Goal: Find specific page/section: Find specific page/section

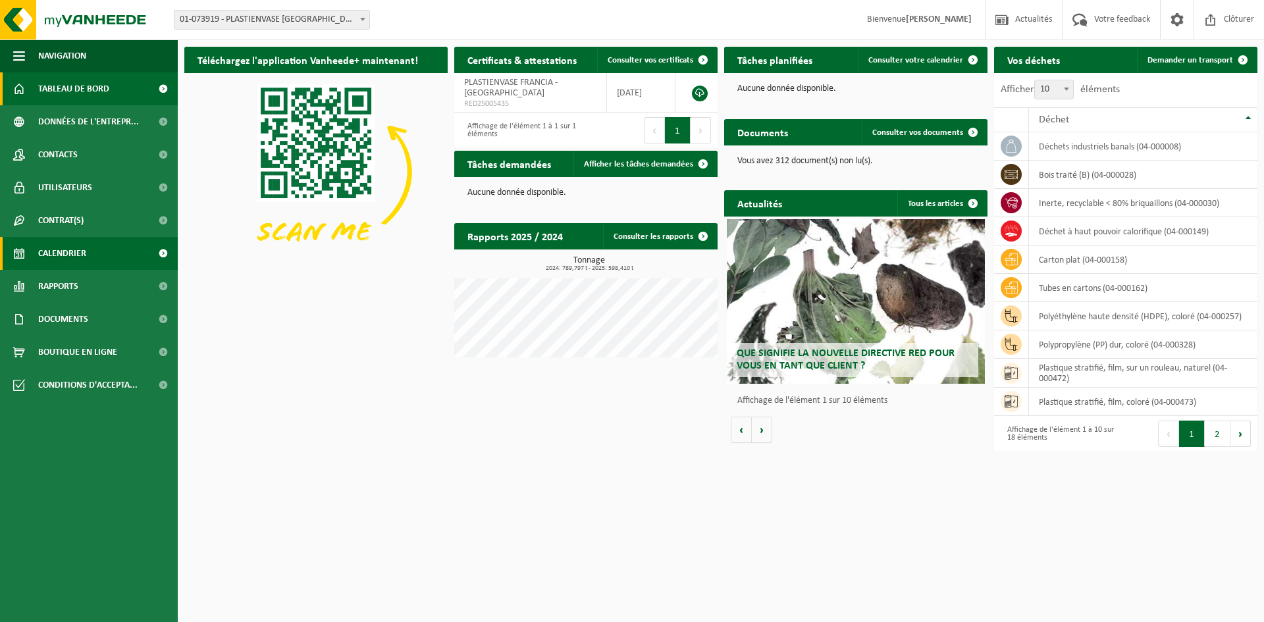
click at [84, 255] on span "Calendrier" at bounding box center [62, 253] width 48 height 33
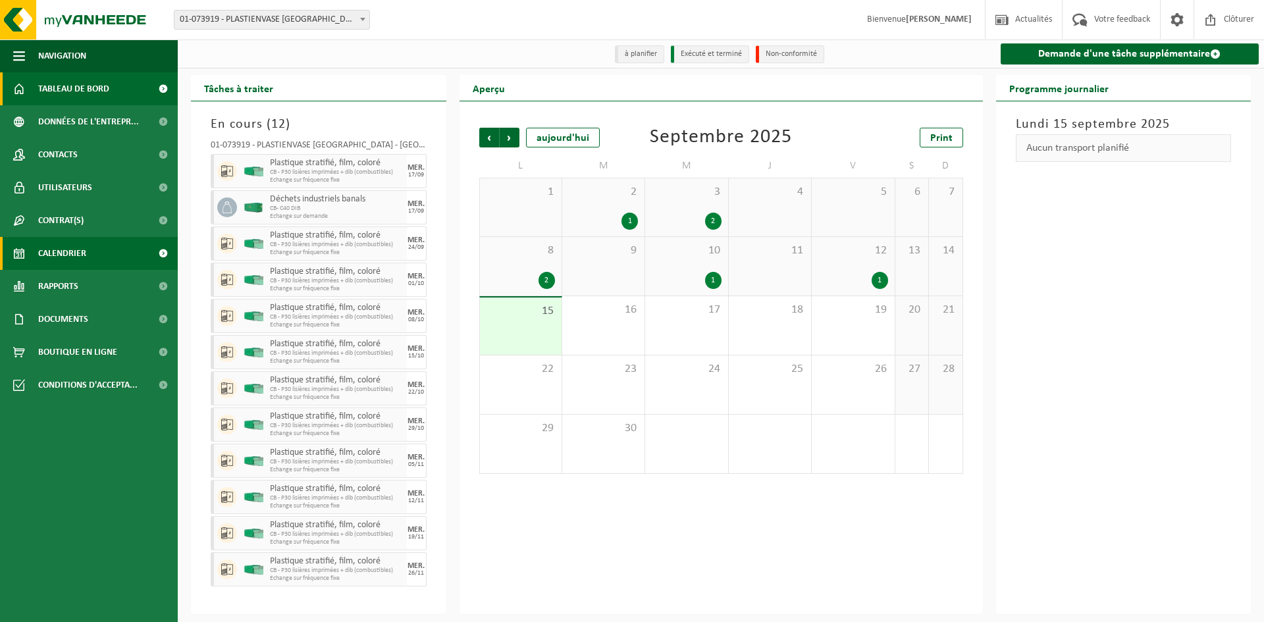
click at [88, 95] on span "Tableau de bord" at bounding box center [73, 88] width 71 height 33
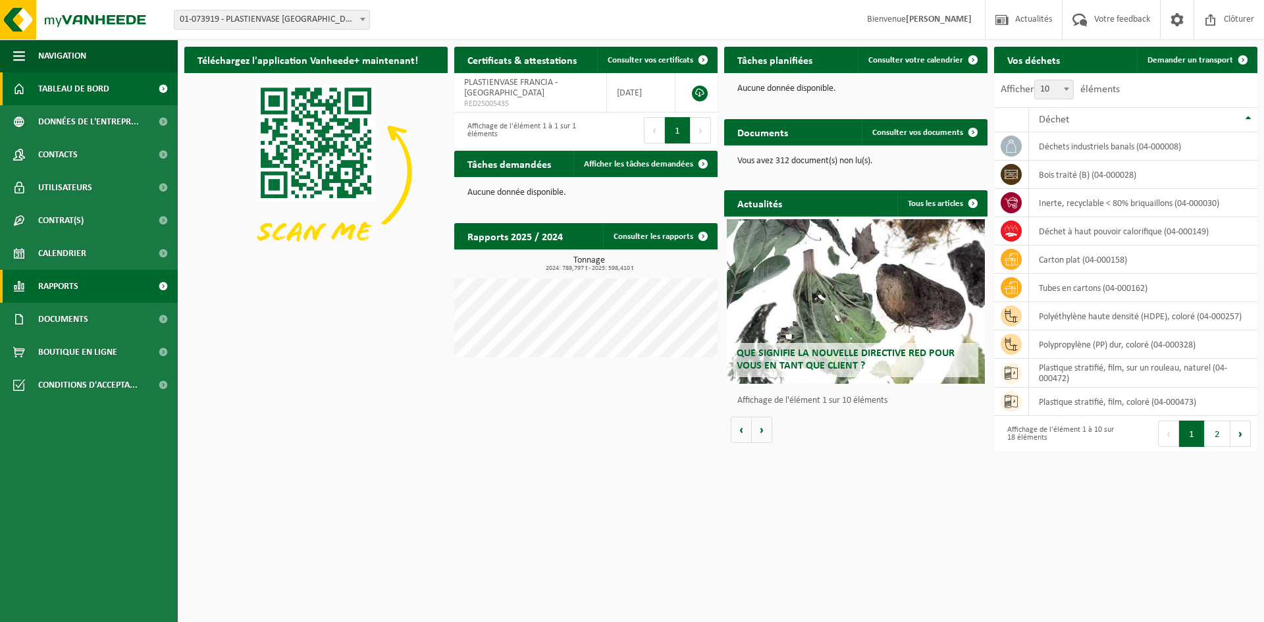
click at [74, 287] on span "Rapports" at bounding box center [58, 286] width 40 height 33
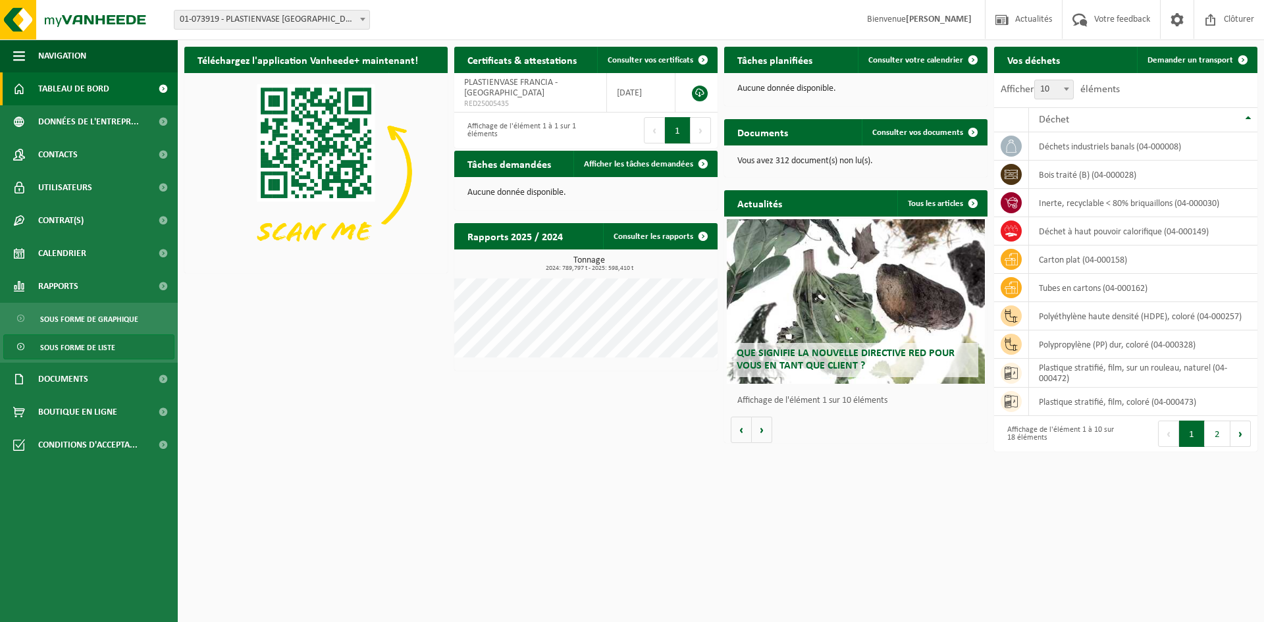
click at [92, 353] on span "Sous forme de liste" at bounding box center [77, 347] width 75 height 25
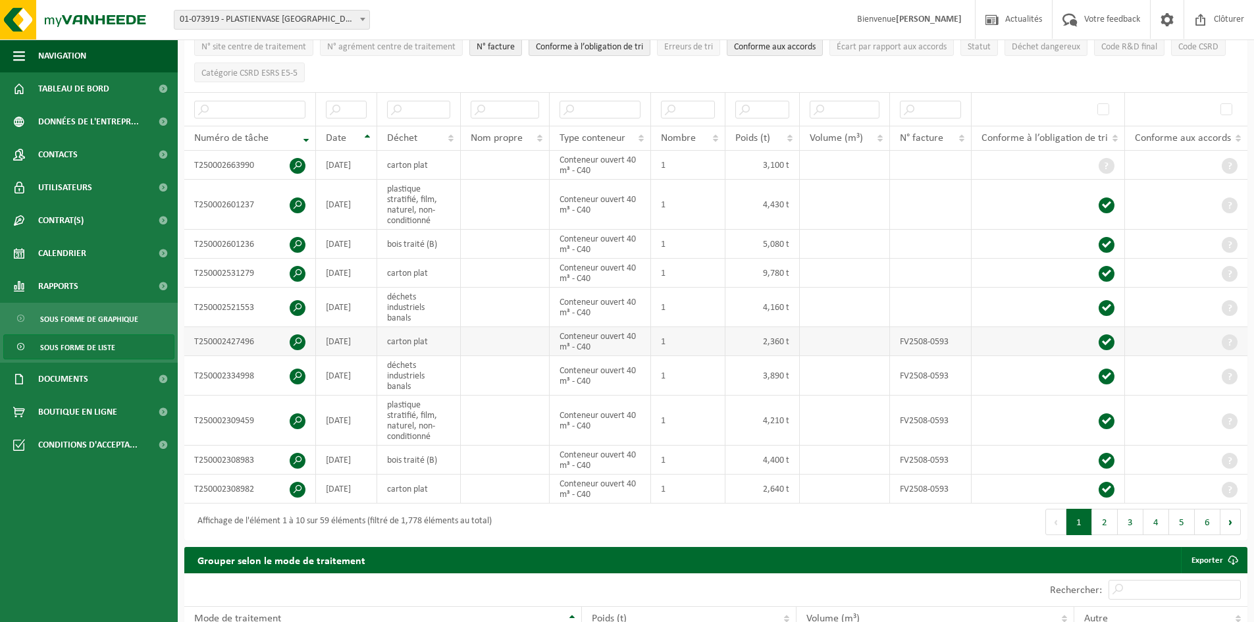
scroll to position [198, 0]
